Goal: Information Seeking & Learning: Learn about a topic

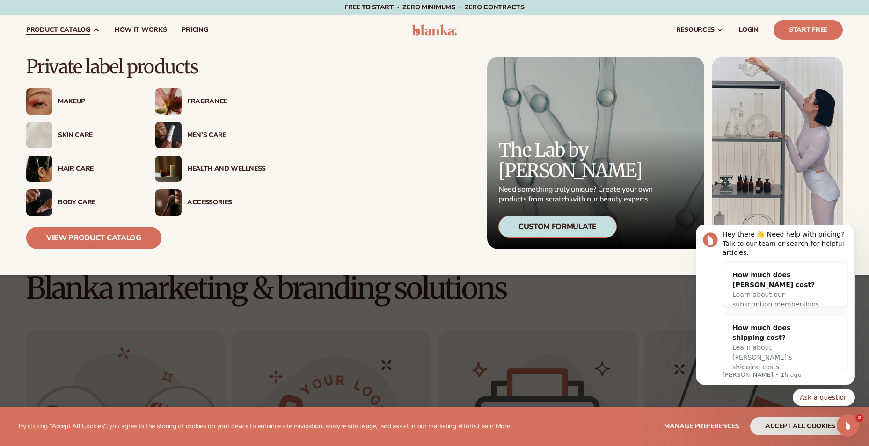
click at [81, 139] on div "Skin Care" at bounding box center [81, 135] width 110 height 26
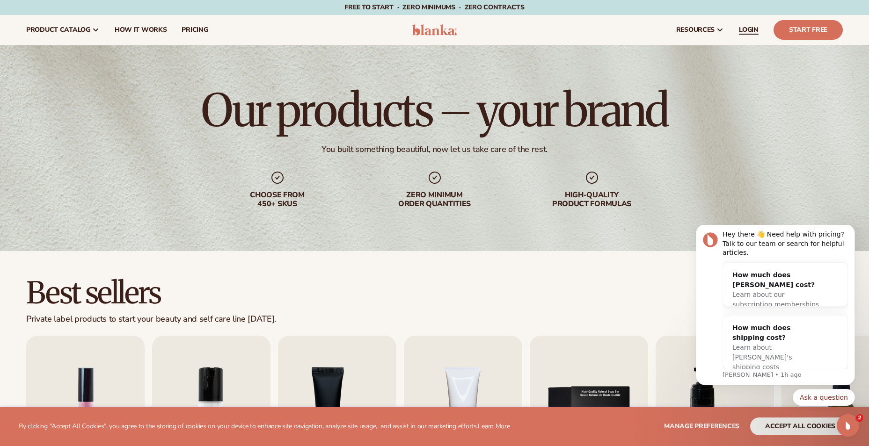
click at [742, 30] on span "LOGIN" at bounding box center [749, 29] width 20 height 7
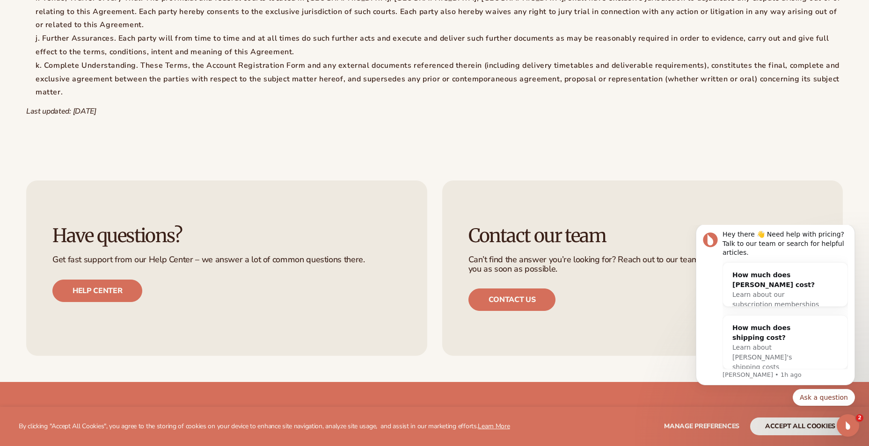
scroll to position [3089, 0]
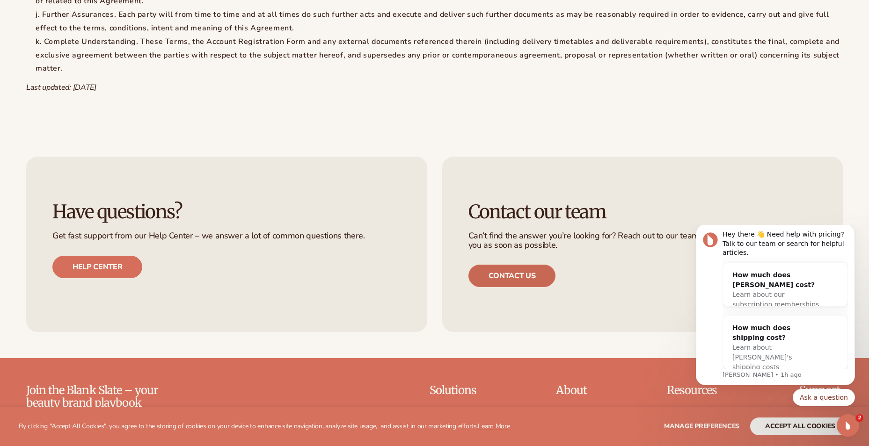
click at [507, 265] on link "Contact us" at bounding box center [512, 276] width 88 height 22
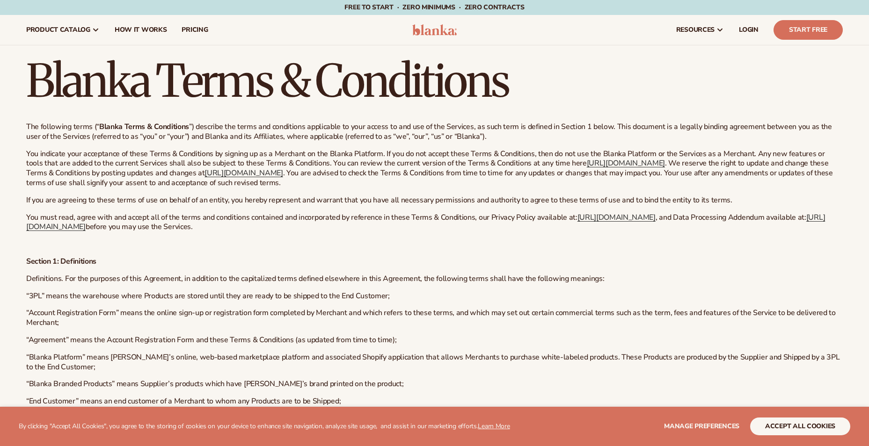
scroll to position [3087, 0]
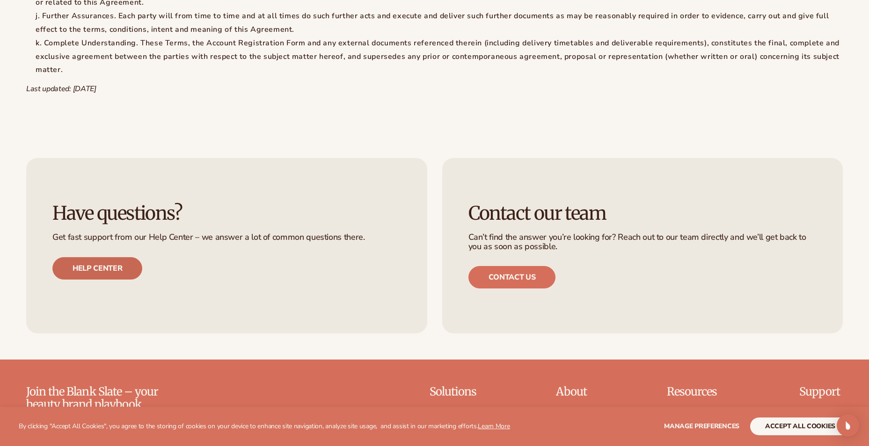
click at [99, 257] on link "Help center" at bounding box center [97, 268] width 90 height 22
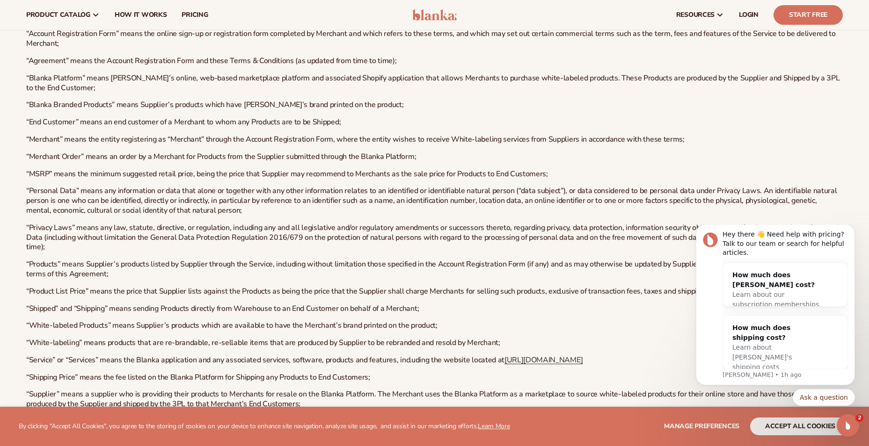
scroll to position [0, 0]
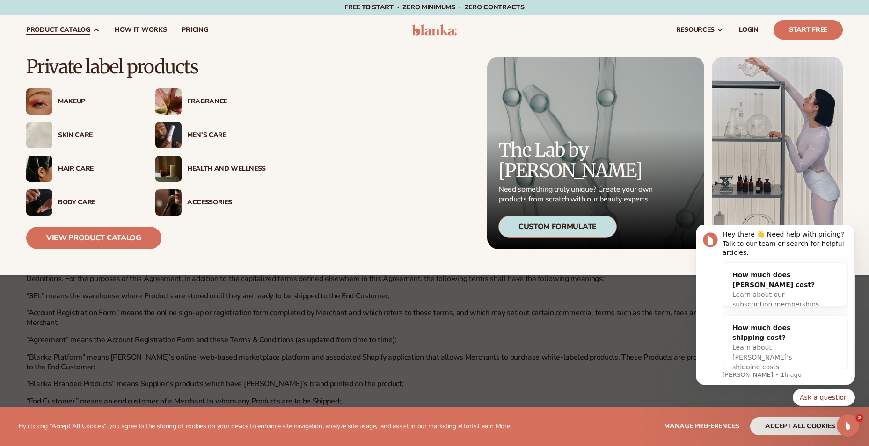
click at [46, 32] on span "product catalog" at bounding box center [58, 29] width 64 height 7
click at [83, 108] on div "Makeup" at bounding box center [81, 101] width 110 height 26
